Goal: Information Seeking & Learning: Understand process/instructions

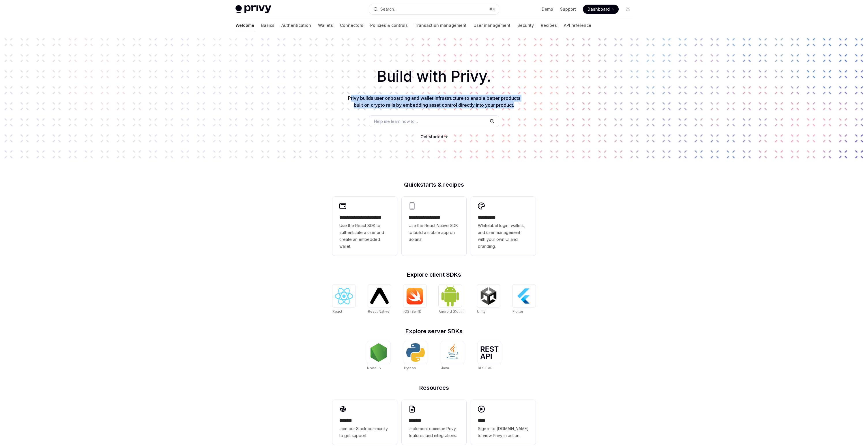
click at [491, 109] on div "Build with Privy. Privy builds user onboarding and wallet infrastructure to ena…" at bounding box center [434, 98] width 868 height 132
click at [585, 262] on div "**********" at bounding box center [434, 245] width 868 height 427
click at [378, 299] on img at bounding box center [379, 296] width 18 height 16
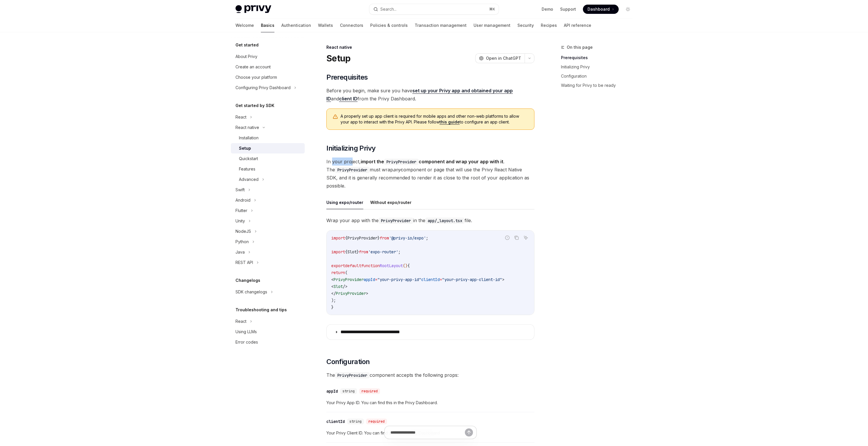
drag, startPoint x: 333, startPoint y: 162, endPoint x: 351, endPoint y: 163, distance: 18.5
click at [351, 163] on span "In your project, import the PrivyProvider component and wrap your app with it .…" at bounding box center [431, 174] width 208 height 32
drag, startPoint x: 351, startPoint y: 163, endPoint x: 392, endPoint y: 165, distance: 41.3
click at [392, 165] on span "In your project, import the PrivyProvider component and wrap your app with it .…" at bounding box center [431, 174] width 208 height 32
